Goal: Check status: Check status

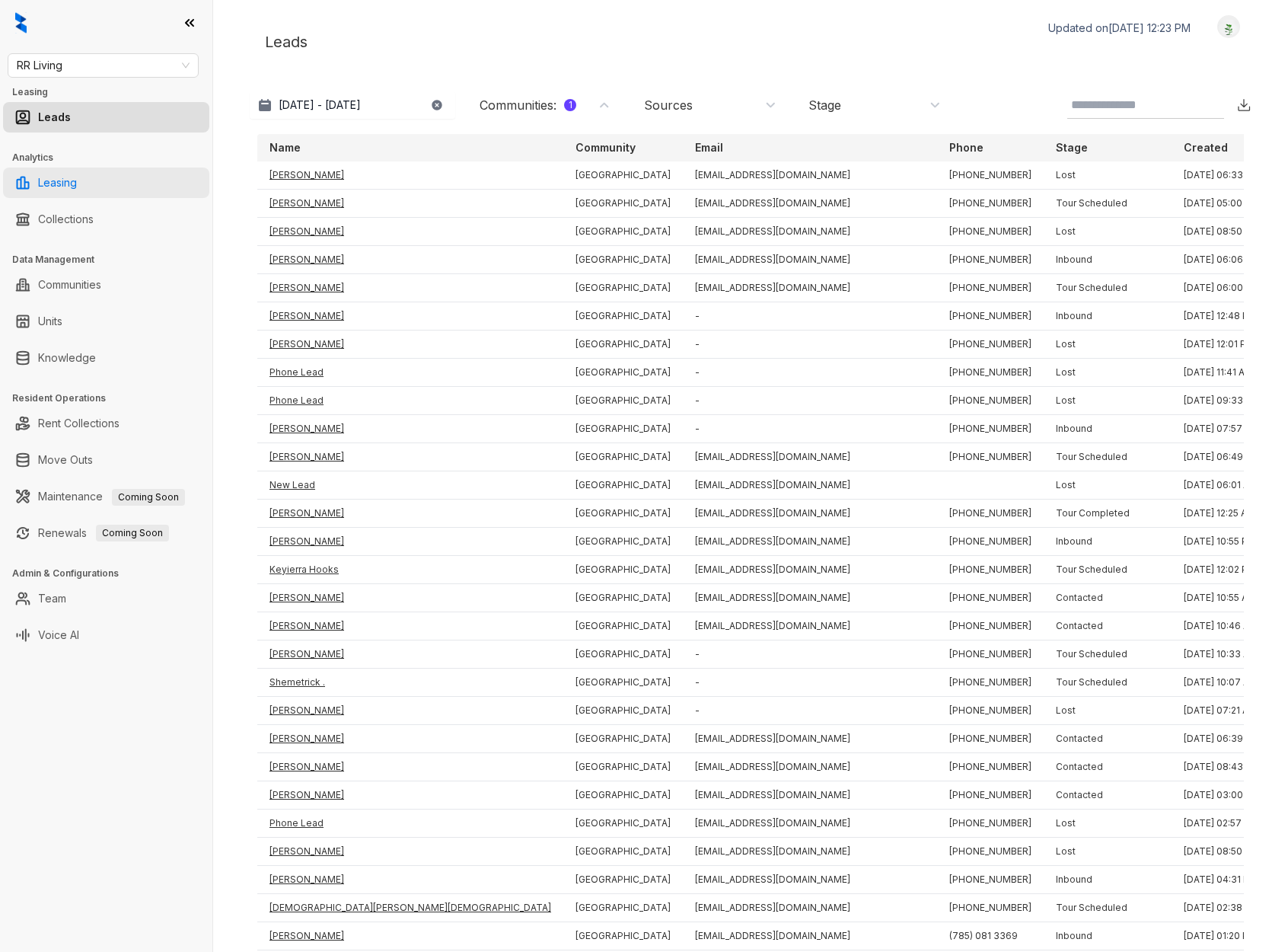
click at [56, 182] on link "Leasing" at bounding box center [57, 182] width 39 height 31
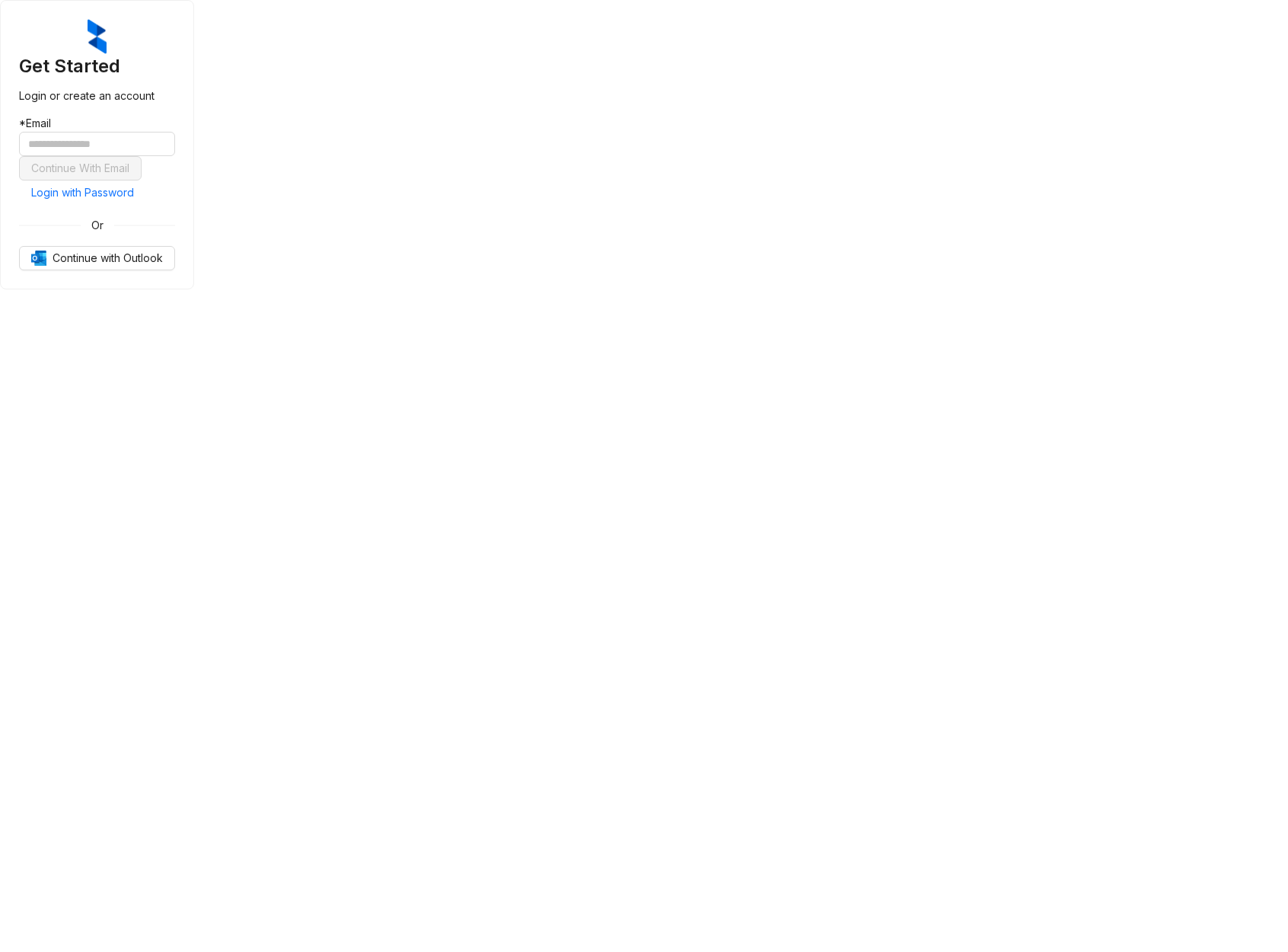
drag, startPoint x: 642, startPoint y: 548, endPoint x: 635, endPoint y: 520, distance: 28.9
click at [134, 201] on span "Login with Password" at bounding box center [83, 192] width 103 height 17
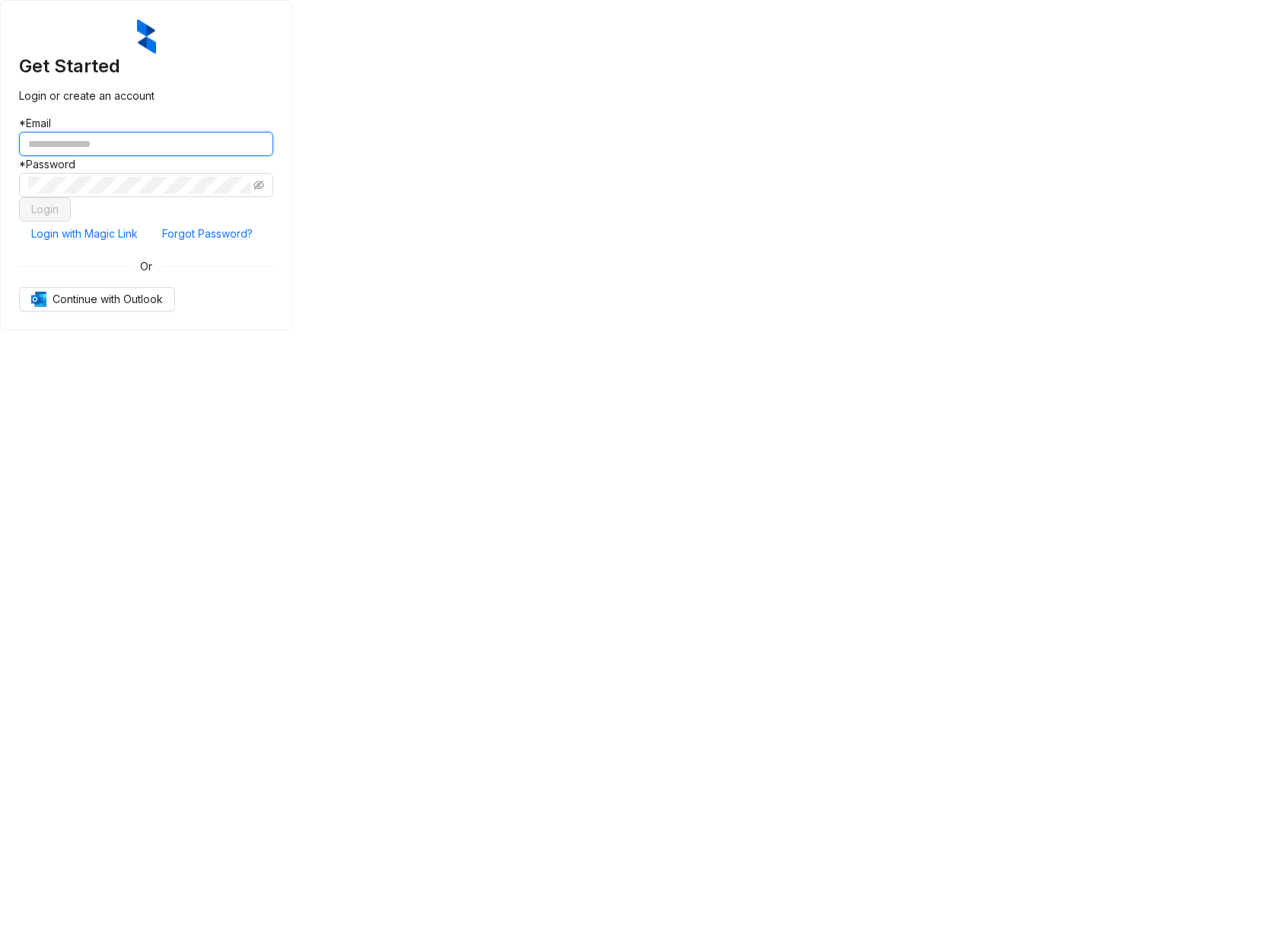
click at [273, 156] on input "text" at bounding box center [146, 144] width 255 height 24
type input "**********"
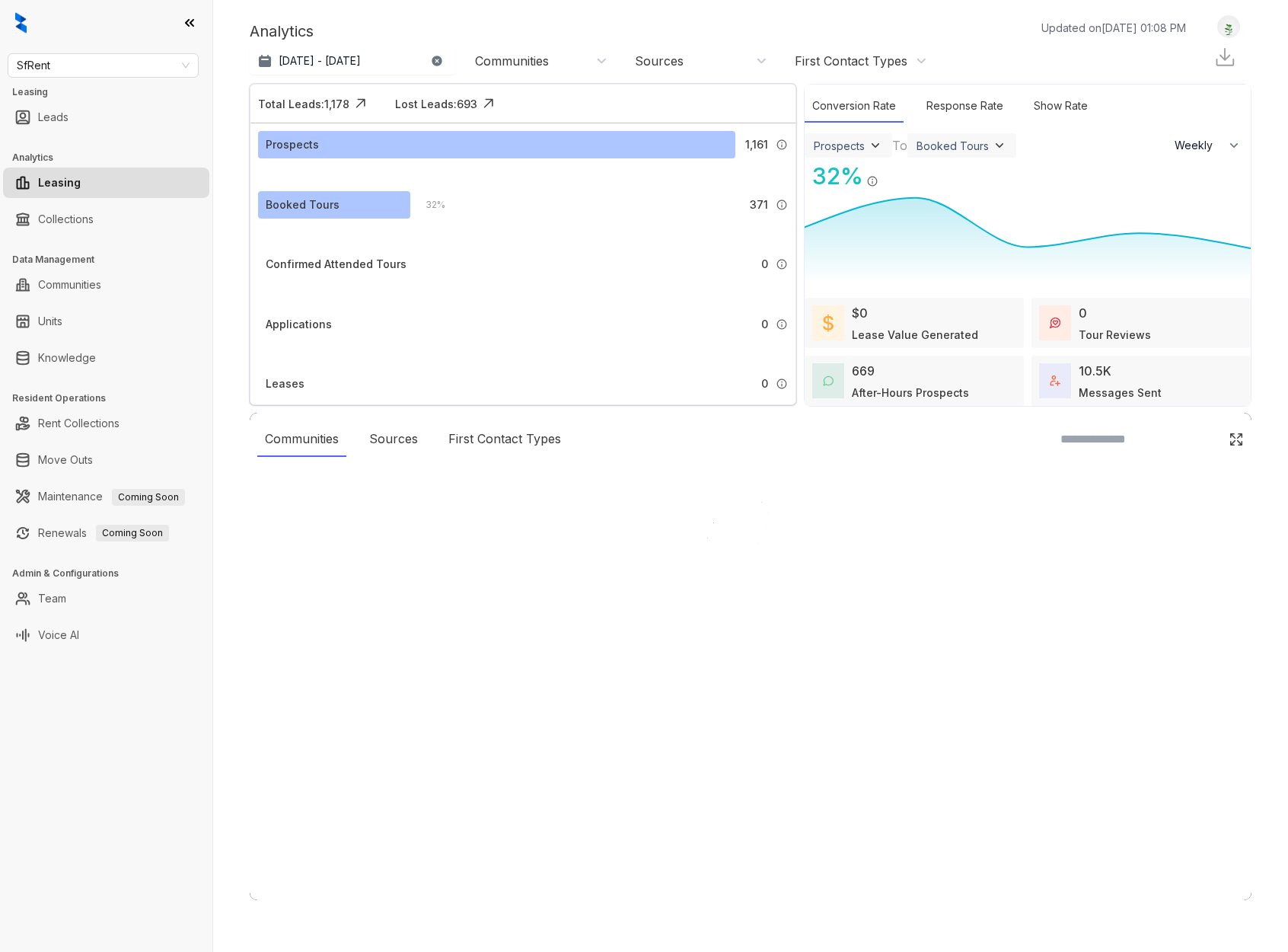
select select "******"
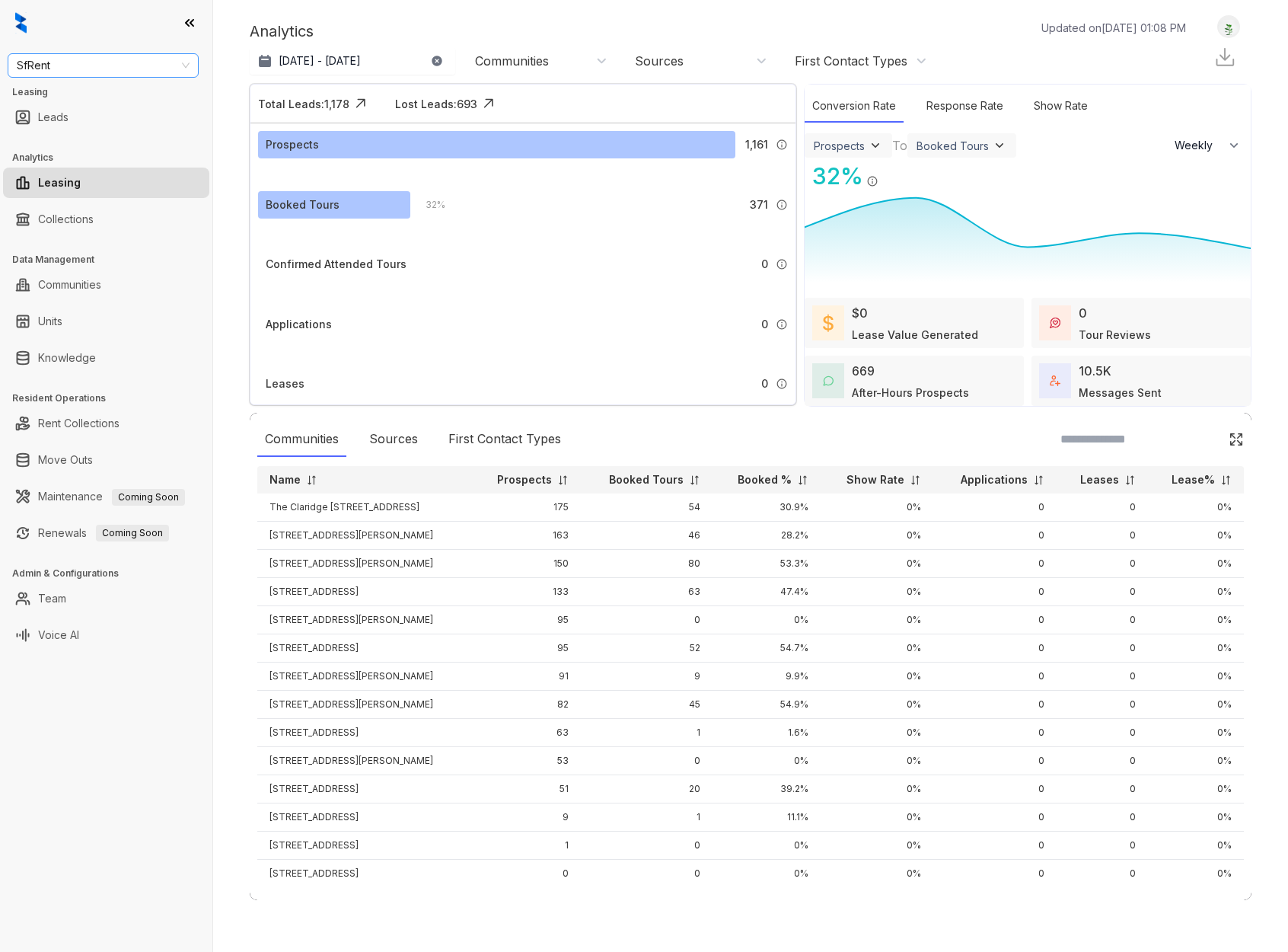
drag, startPoint x: 166, startPoint y: 65, endPoint x: 162, endPoint y: 72, distance: 8.1
click at [166, 65] on span "SfRent" at bounding box center [103, 65] width 173 height 23
click at [53, 114] on div "RR Living" at bounding box center [103, 118] width 167 height 17
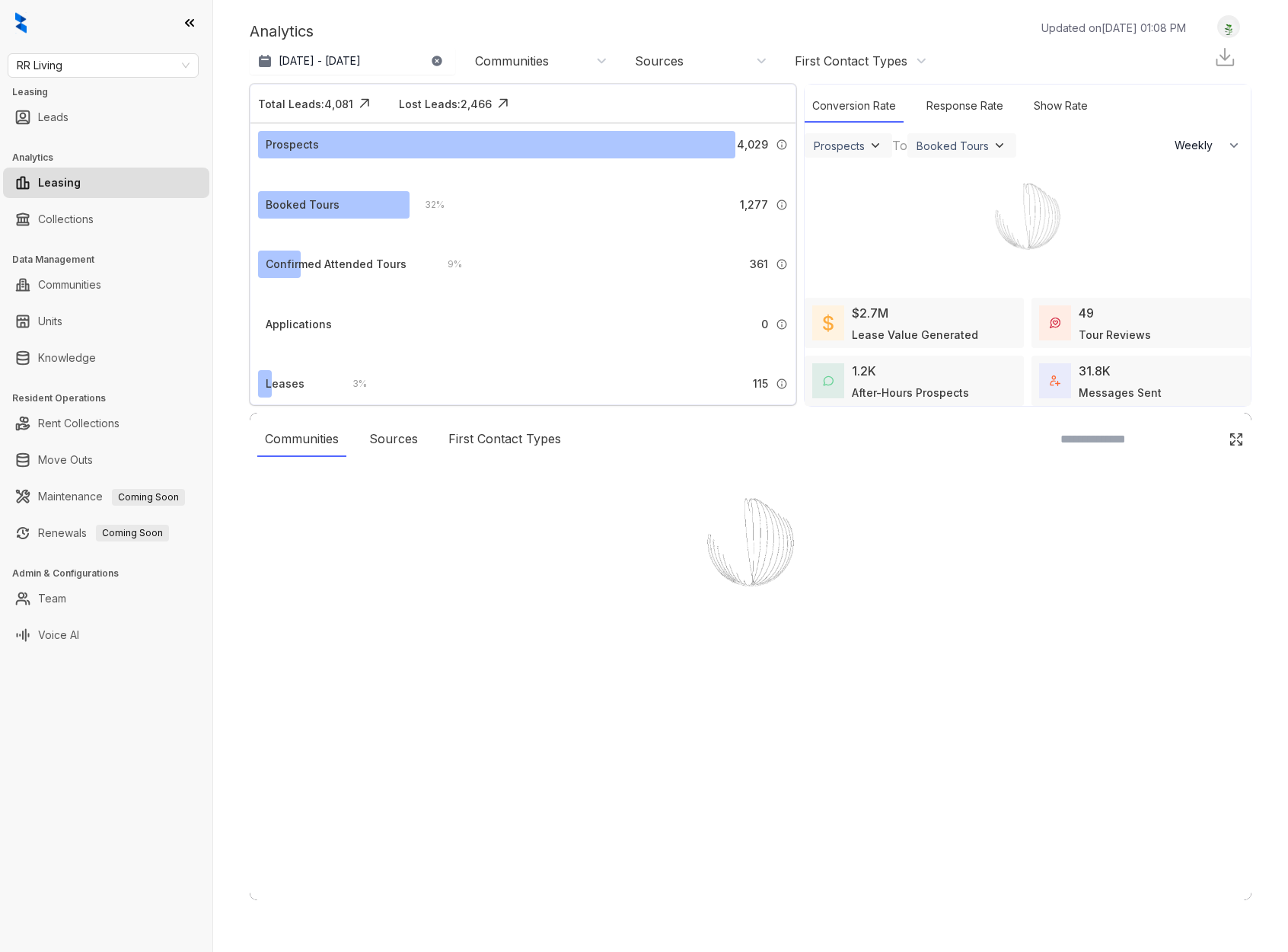
select select "******"
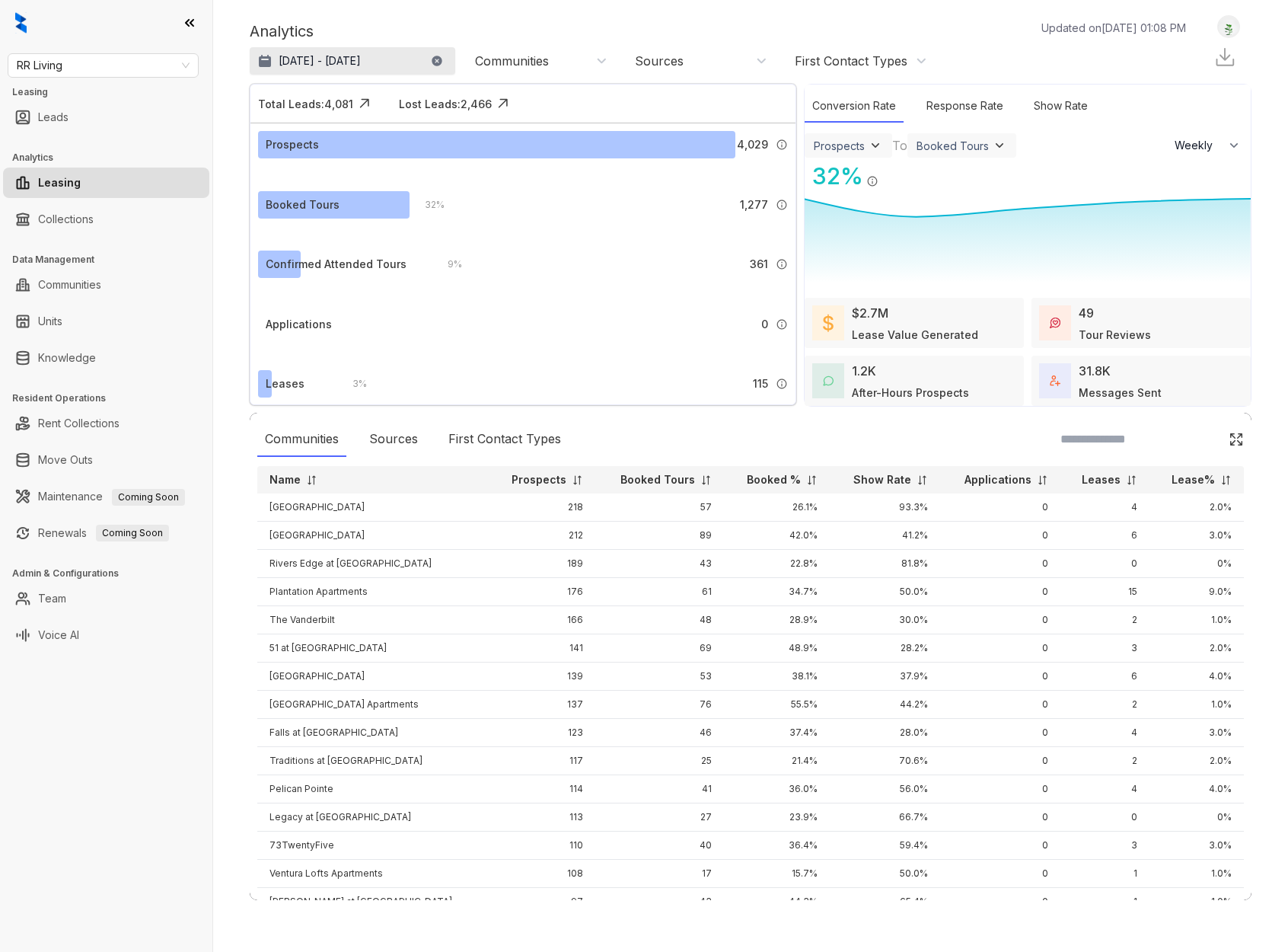
click at [361, 67] on p "Aug 22, 2025 - Sep 21, 2025" at bounding box center [320, 61] width 83 height 15
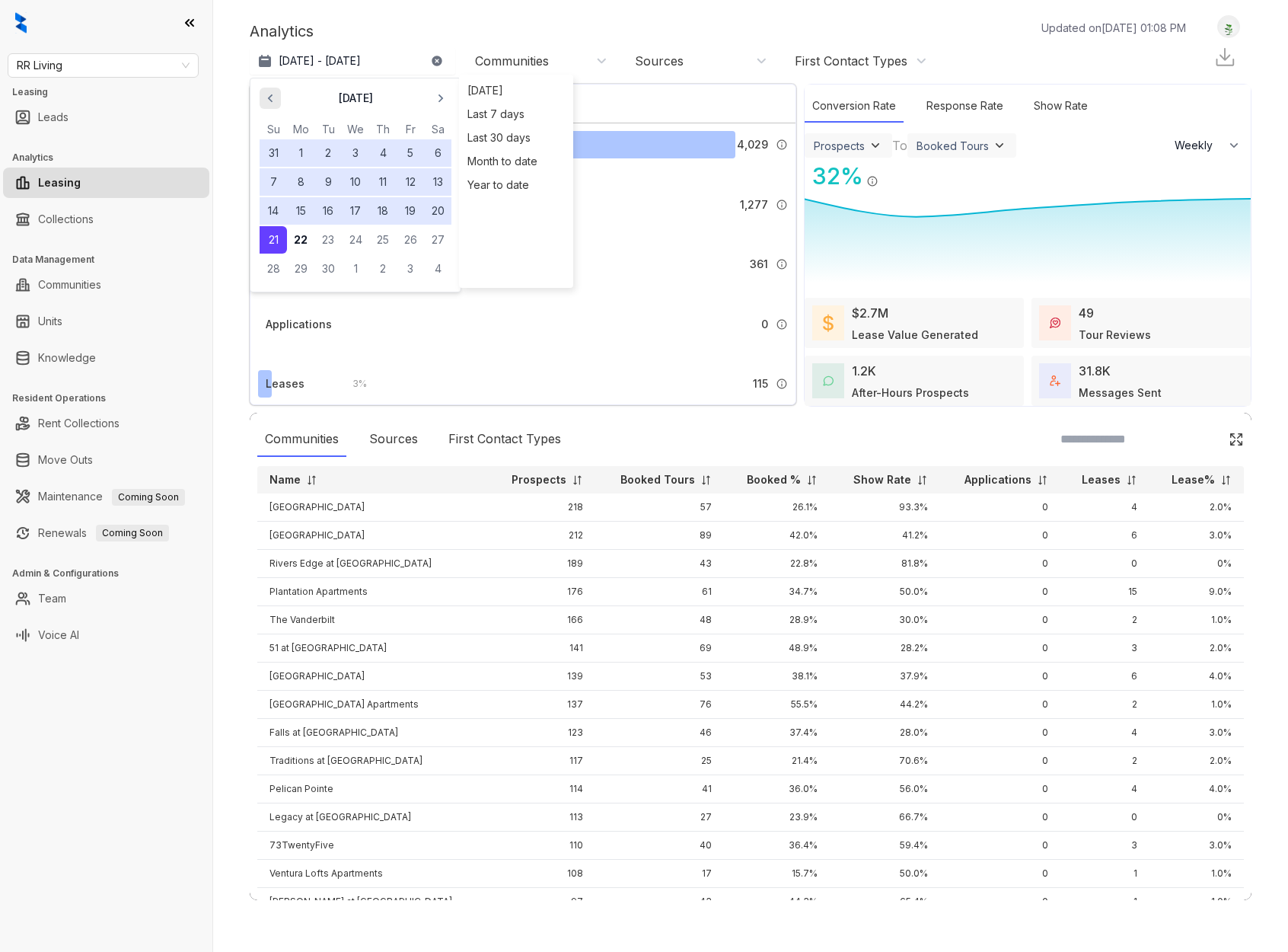
click at [273, 99] on icon "button" at bounding box center [270, 97] width 15 height 15
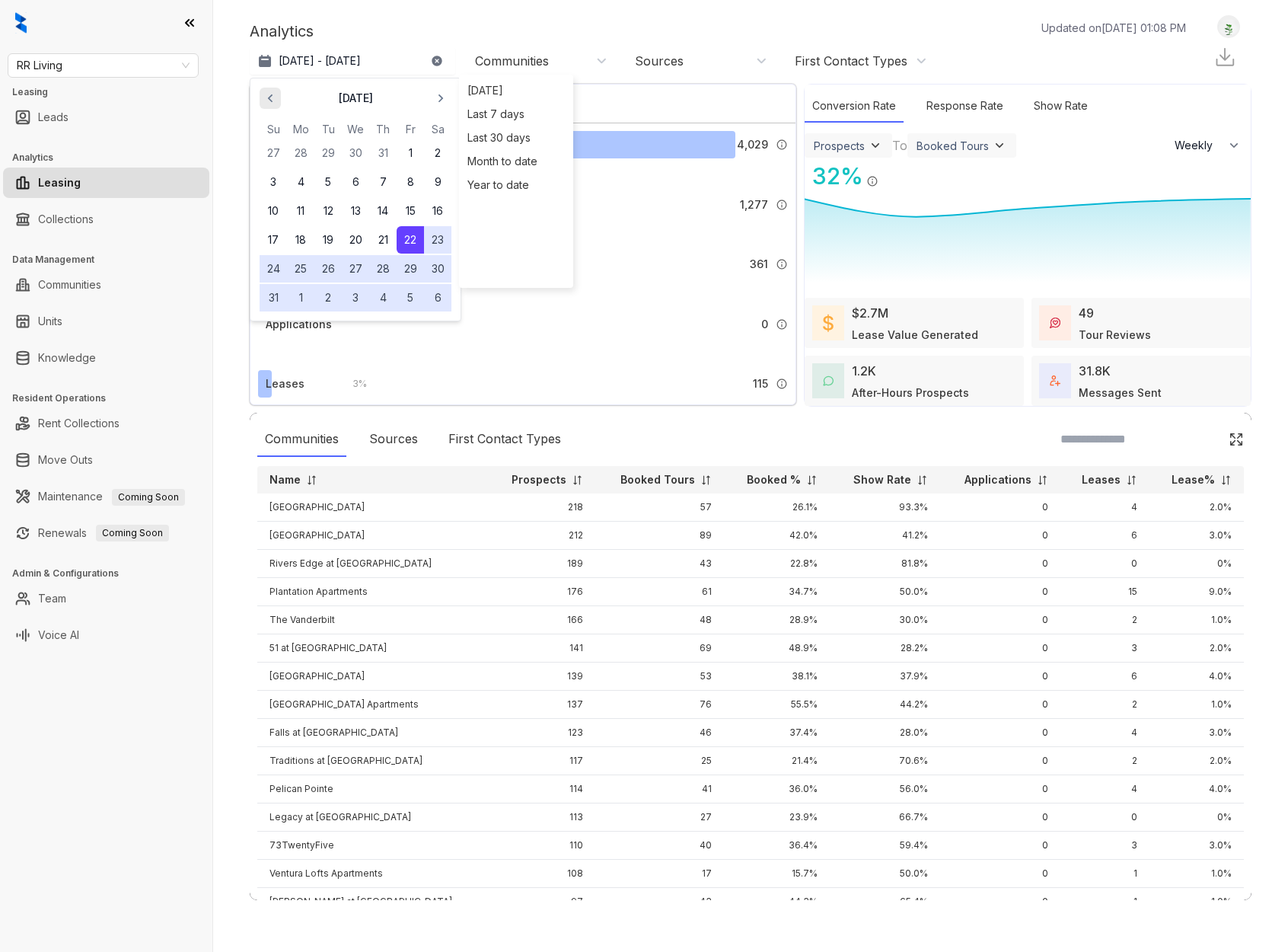
click at [273, 99] on icon "button" at bounding box center [270, 97] width 15 height 15
click at [324, 152] on button "1" at bounding box center [328, 153] width 28 height 28
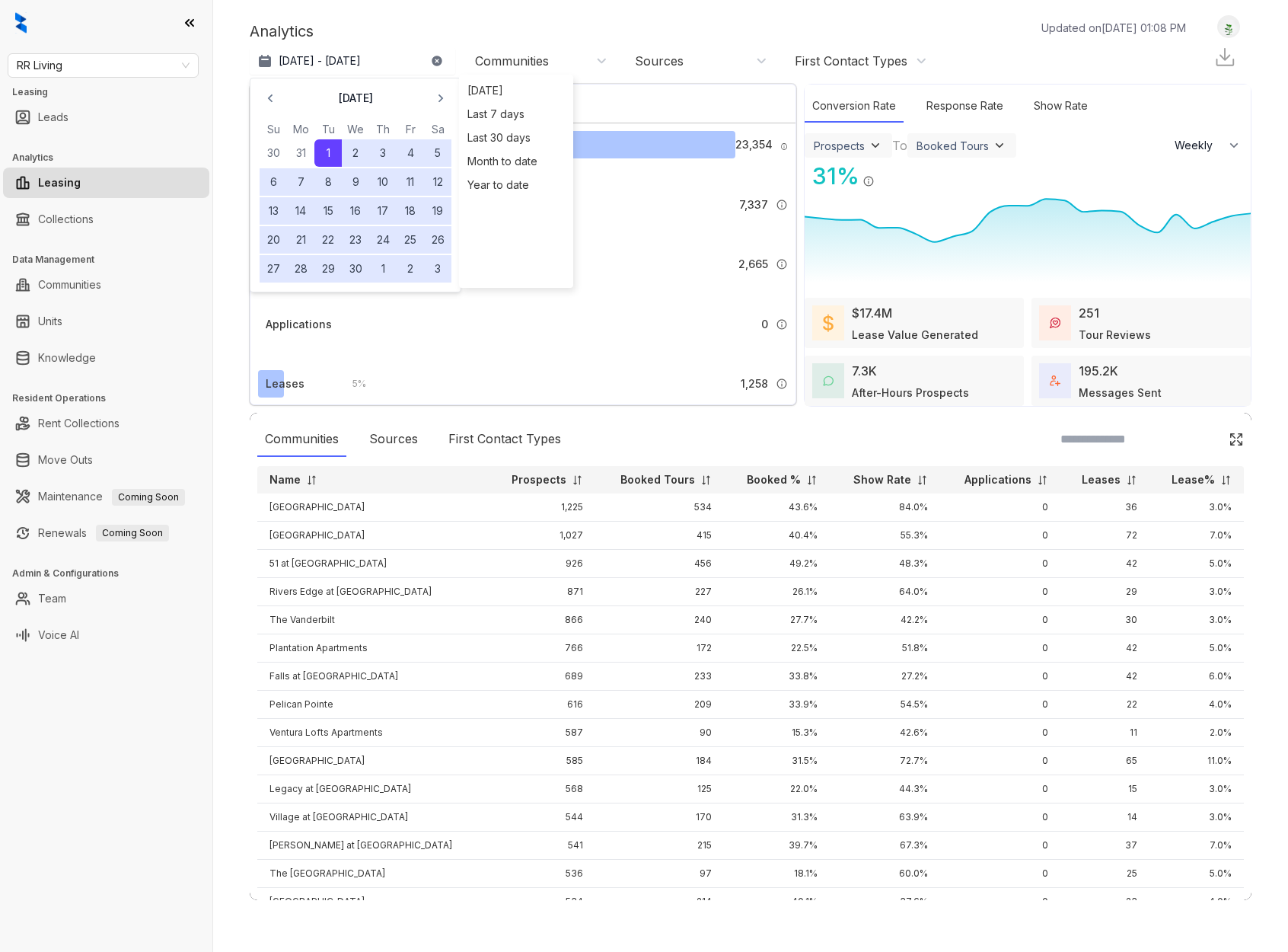
click at [361, 61] on p "Apr 1, 2025 - Sep 21, 2025" at bounding box center [320, 61] width 83 height 15
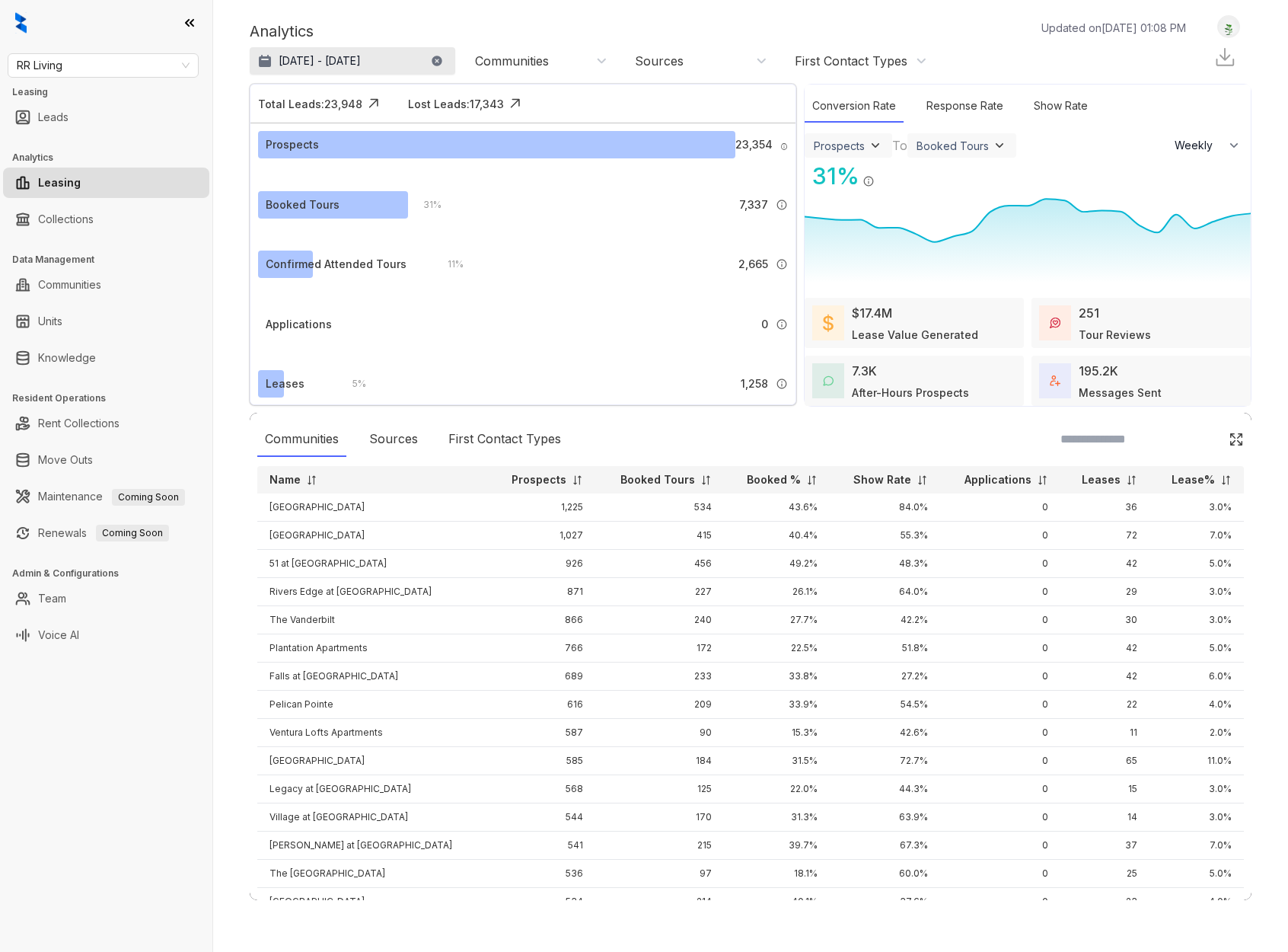
click at [361, 61] on p "Apr 1, 2025 - Sep 21, 2025" at bounding box center [320, 61] width 83 height 15
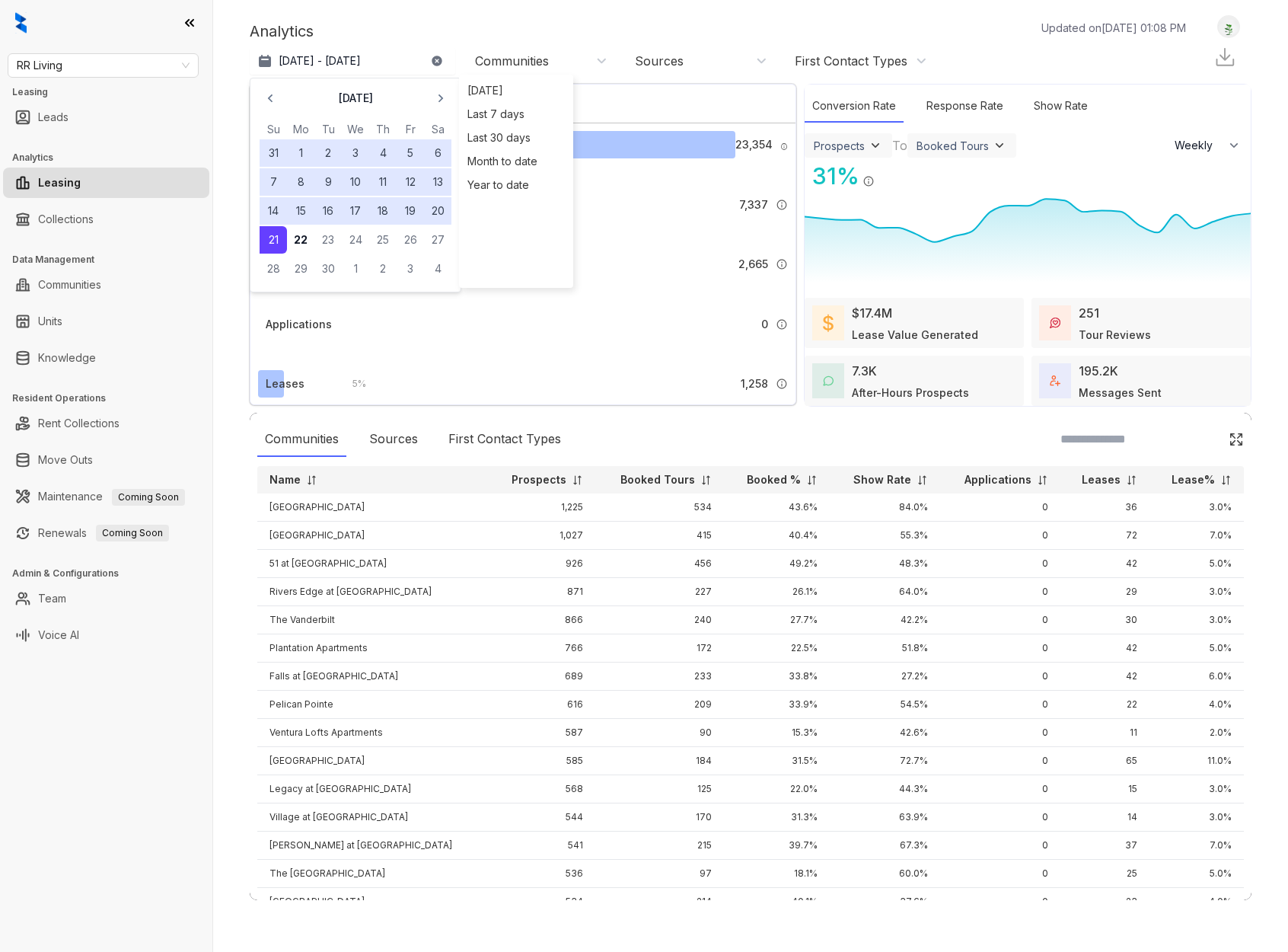
click at [270, 155] on button "31" at bounding box center [273, 153] width 28 height 28
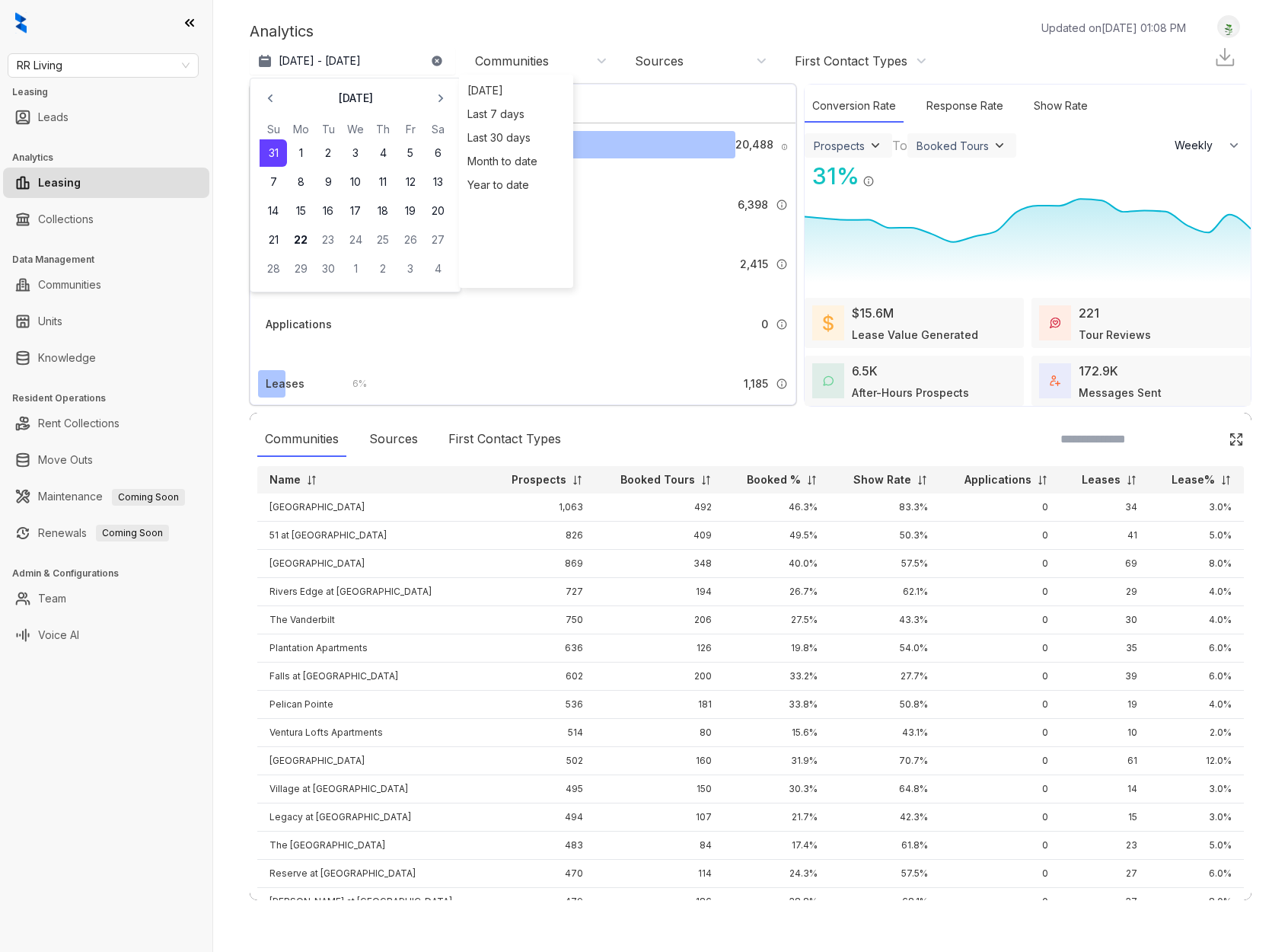
click at [441, 15] on div "Analytics Updated on Sep 22, 2025, 01:08 PM Apr 1, 2025 - Aug 31, 2025 Septembe…" at bounding box center [750, 45] width 1002 height 61
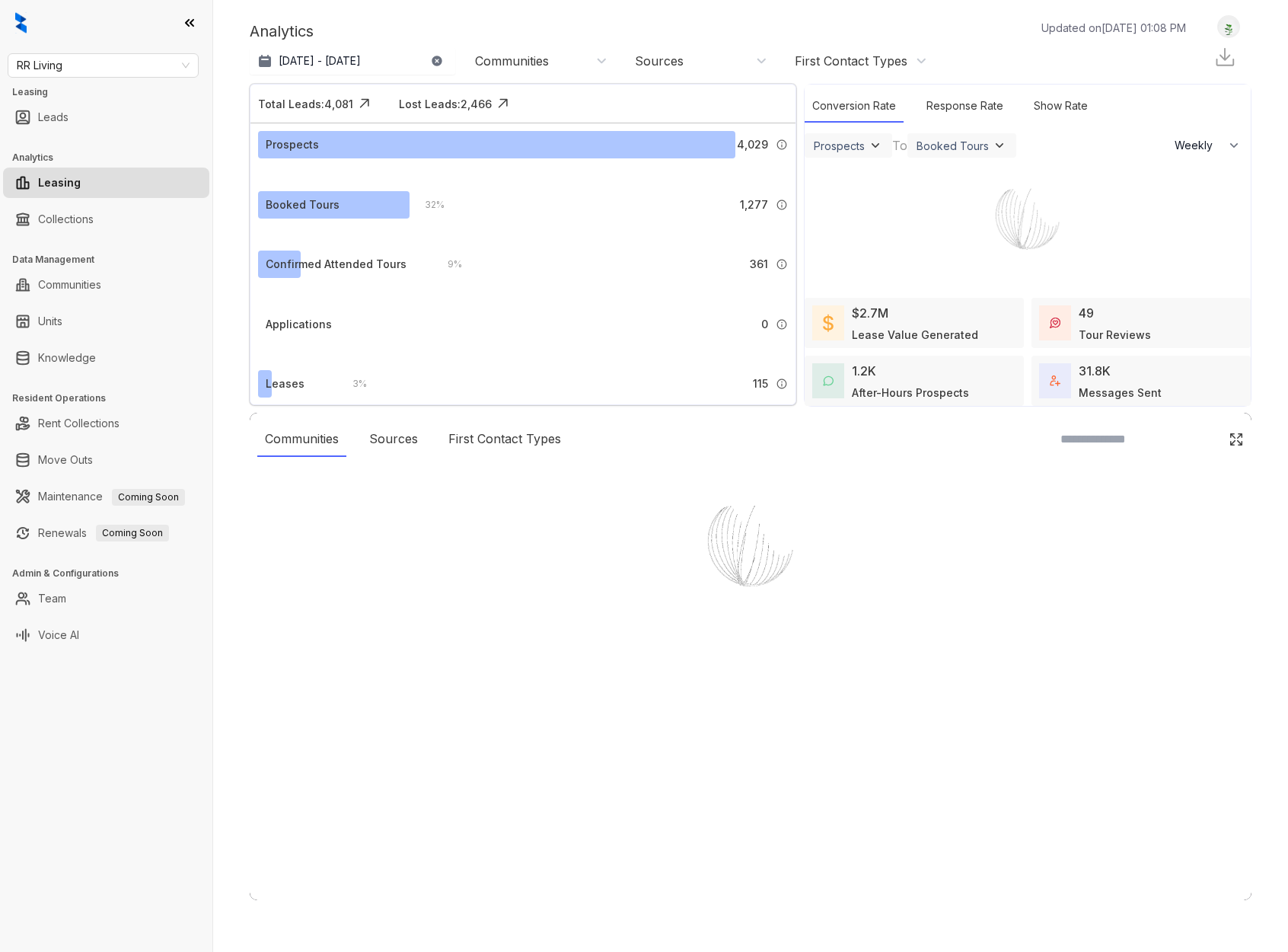
select select "******"
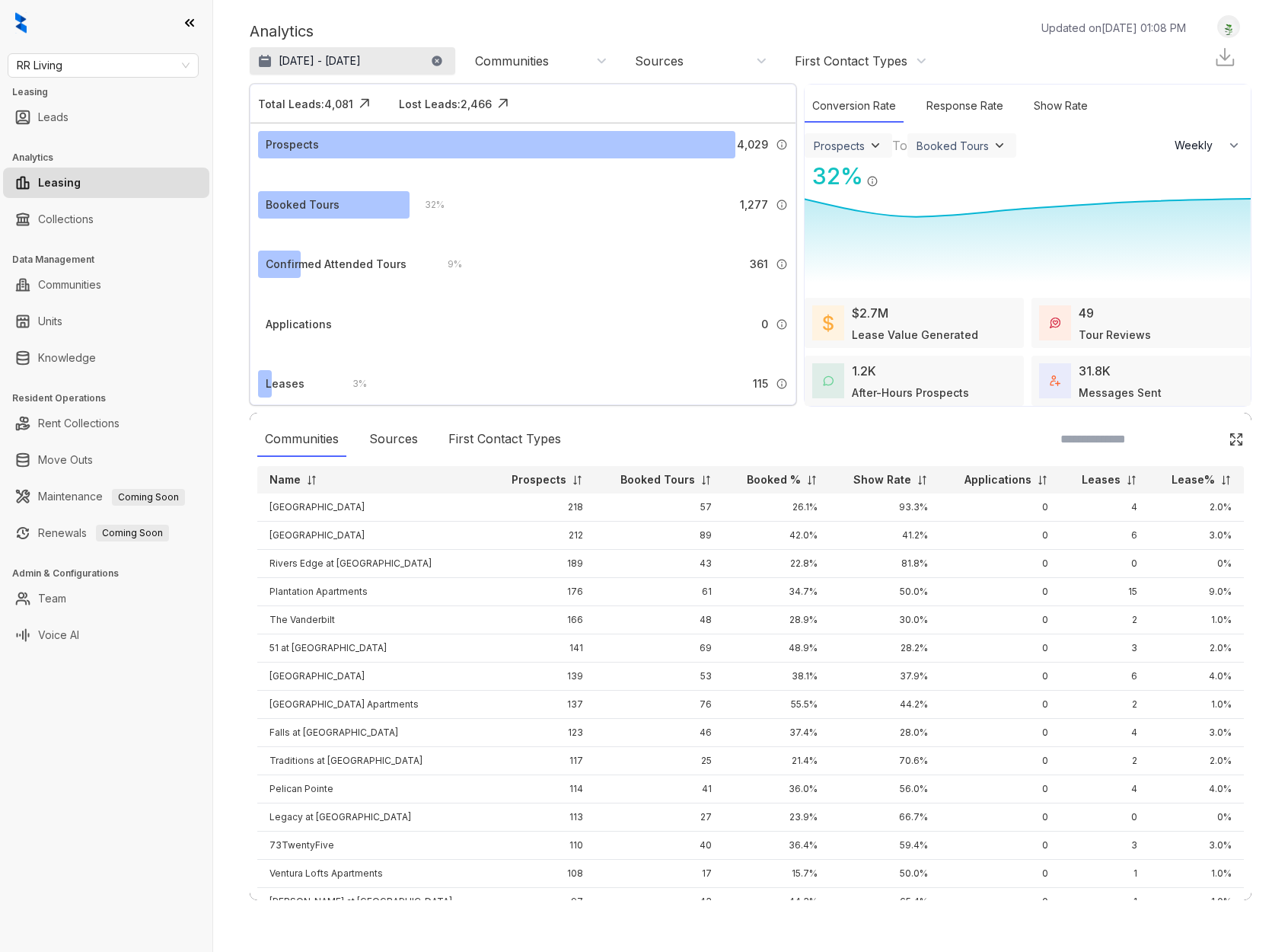
click at [308, 59] on p "Aug 22, 2025 - Sep 21, 2025" at bounding box center [320, 61] width 83 height 15
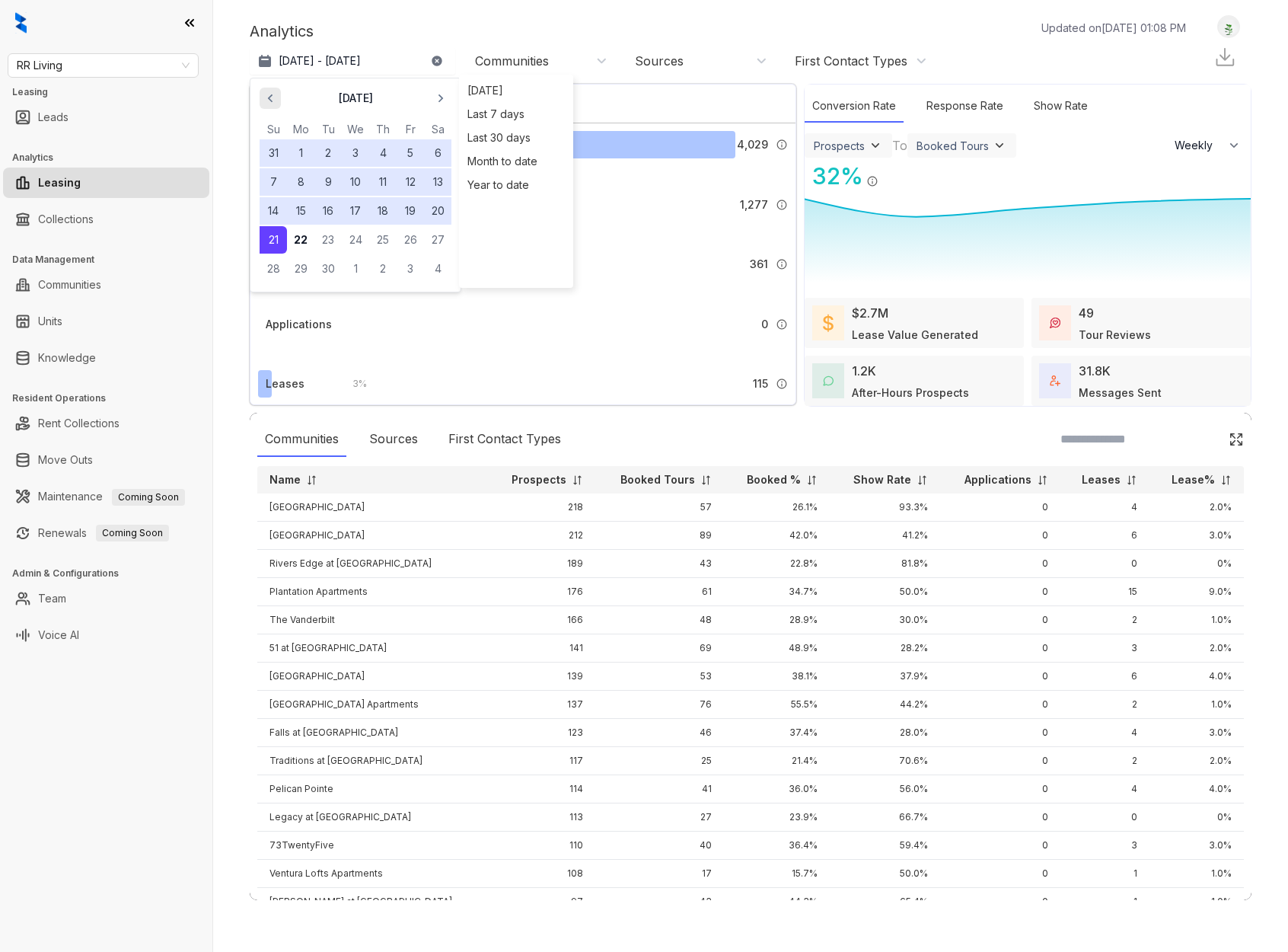
click at [270, 97] on icon "button" at bounding box center [270, 98] width 5 height 9
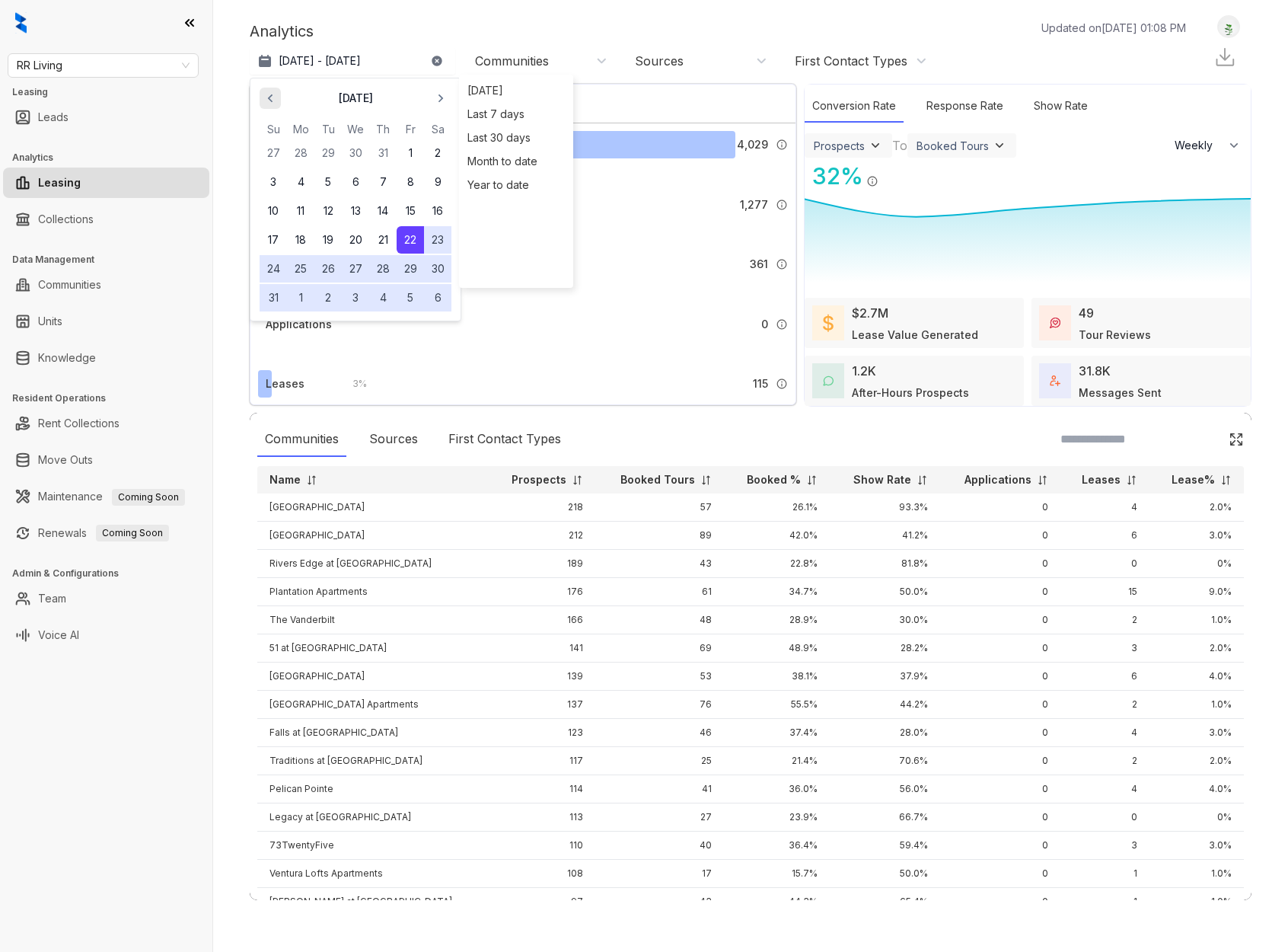
click at [270, 97] on icon "button" at bounding box center [270, 98] width 5 height 9
click at [328, 153] on button "1" at bounding box center [328, 153] width 28 height 28
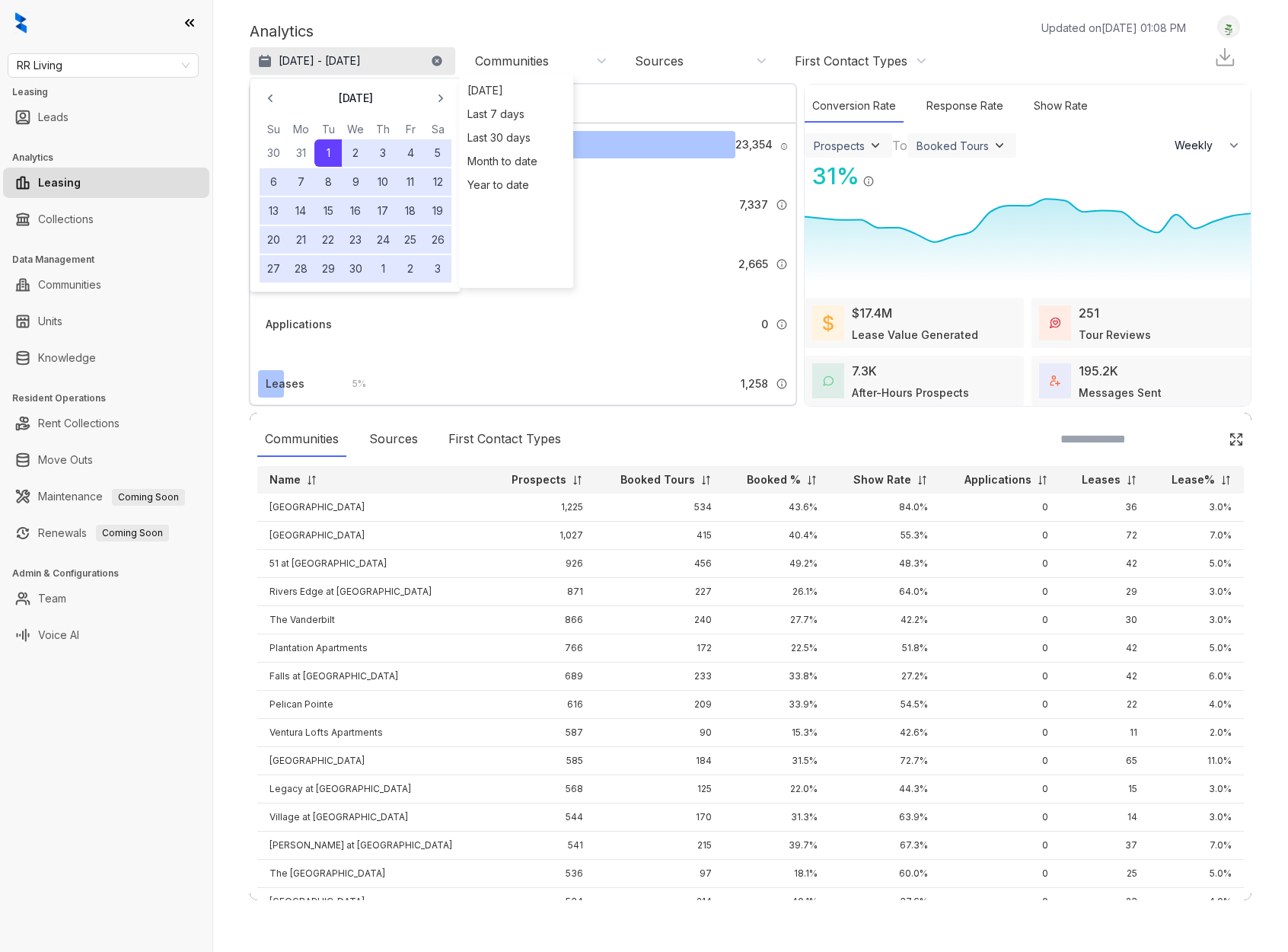
click at [361, 62] on p "Apr 1, 2025 - Sep 21, 2025" at bounding box center [320, 61] width 83 height 15
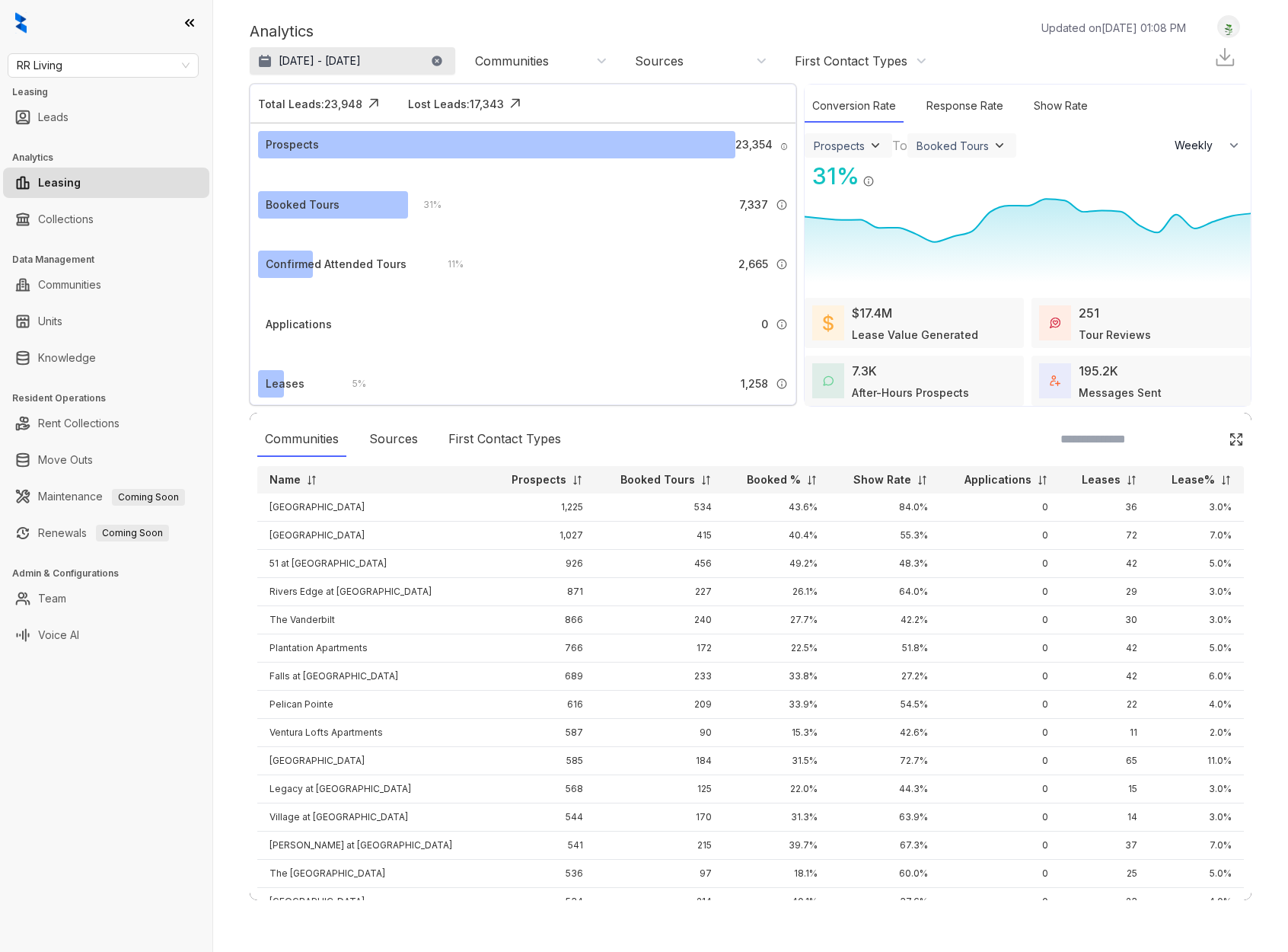
click at [361, 62] on p "Apr 1, 2025 - Sep 21, 2025" at bounding box center [320, 61] width 83 height 15
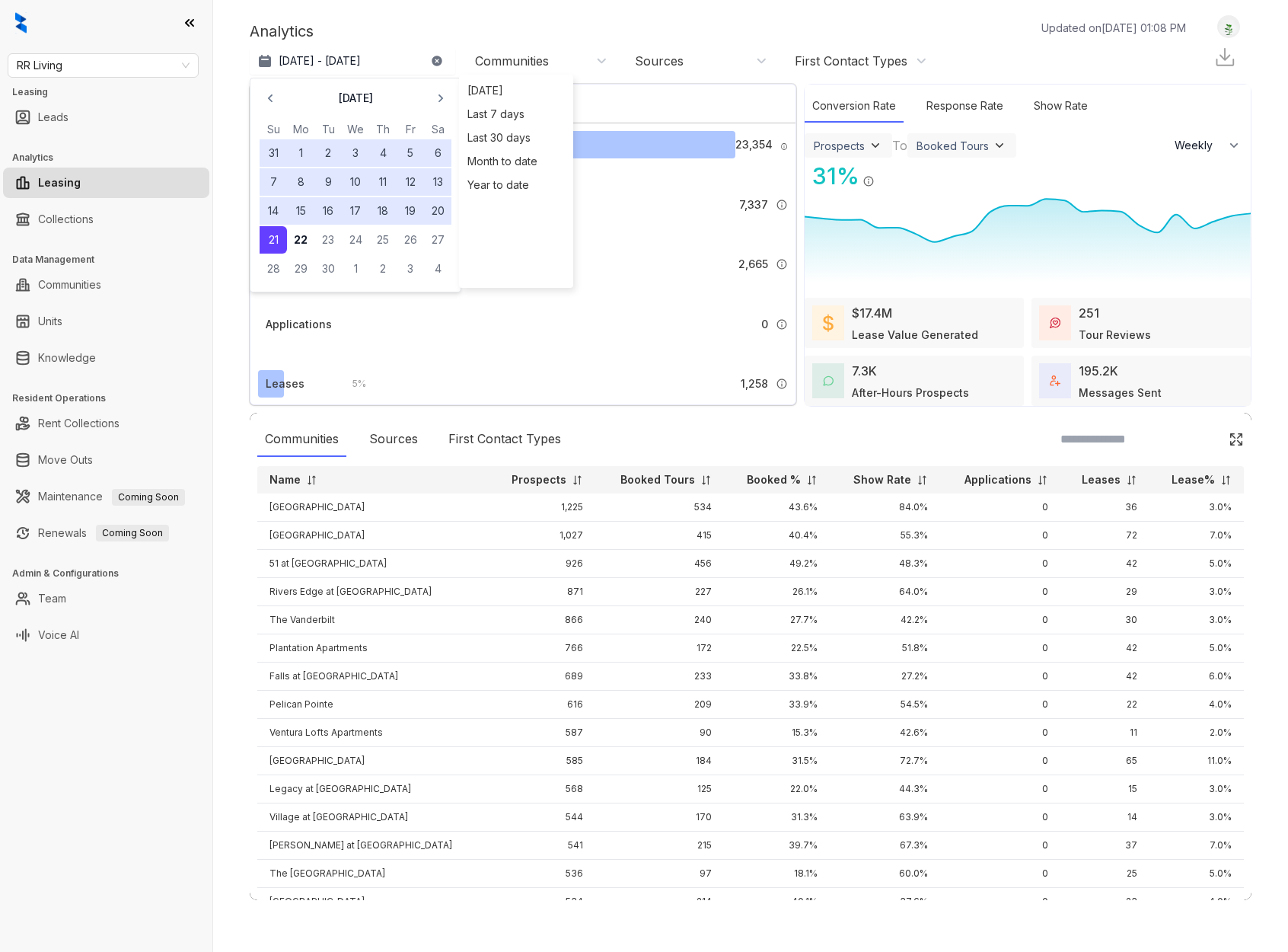
click at [266, 156] on button "31" at bounding box center [273, 153] width 28 height 28
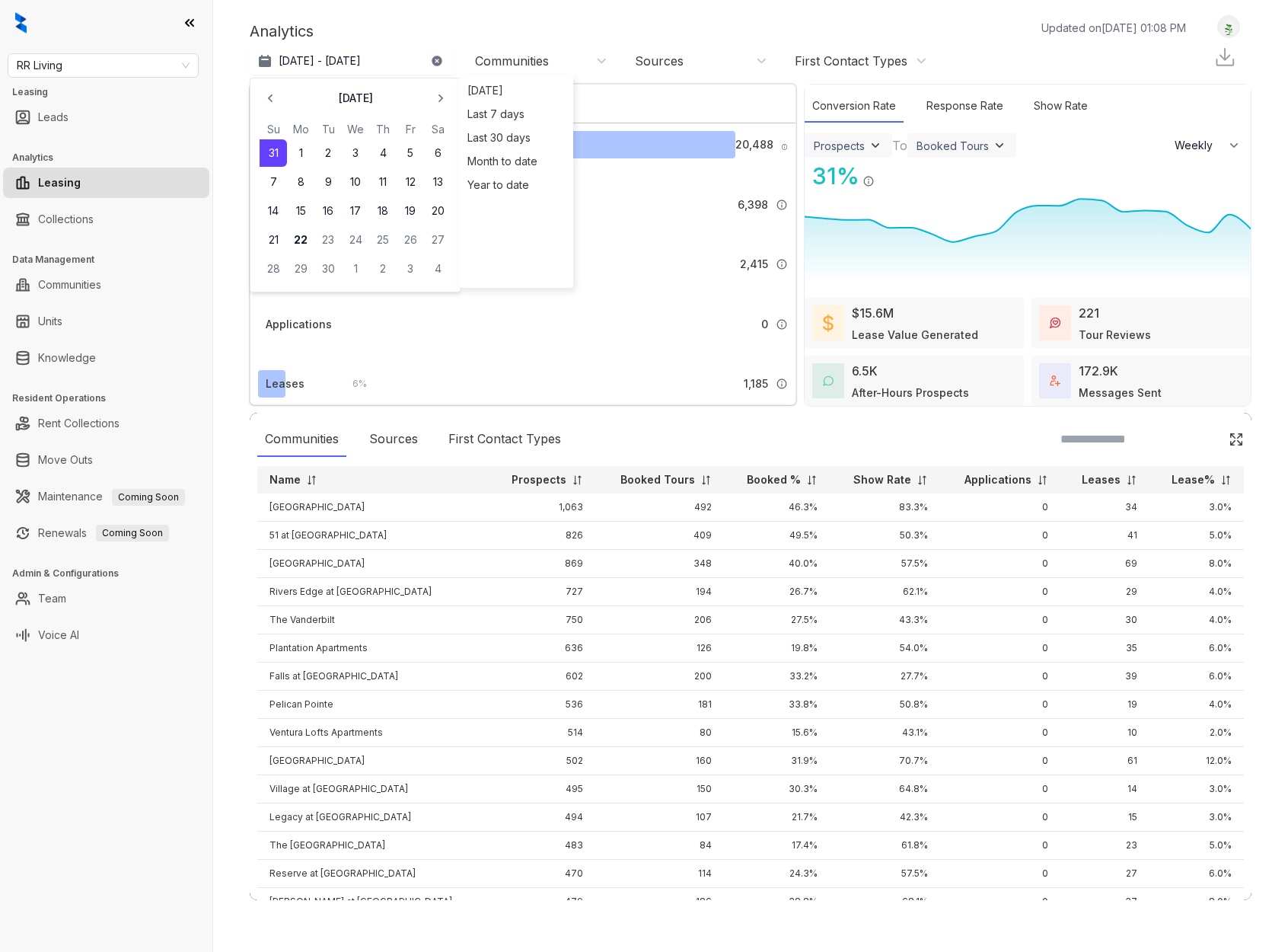
click at [642, 421] on div "Communities Sources First Contact Types Name Prospects Booked Tours Booked % Sh…" at bounding box center [750, 656] width 1002 height 487
